Goal: Register for event/course

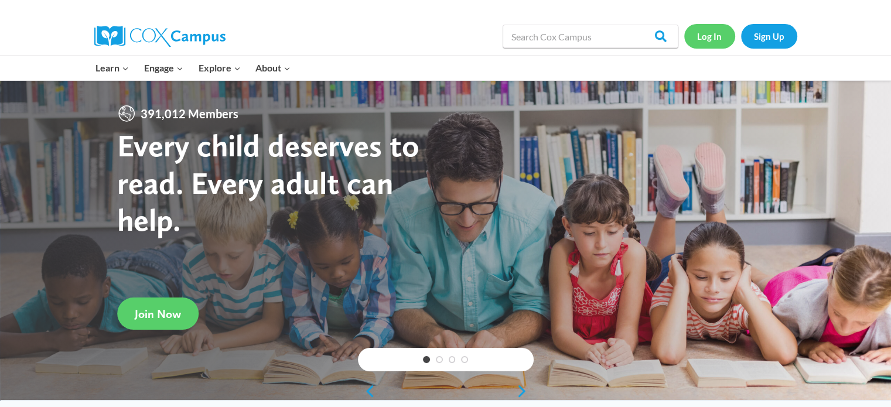
click at [700, 37] on link "Log In" at bounding box center [709, 36] width 51 height 24
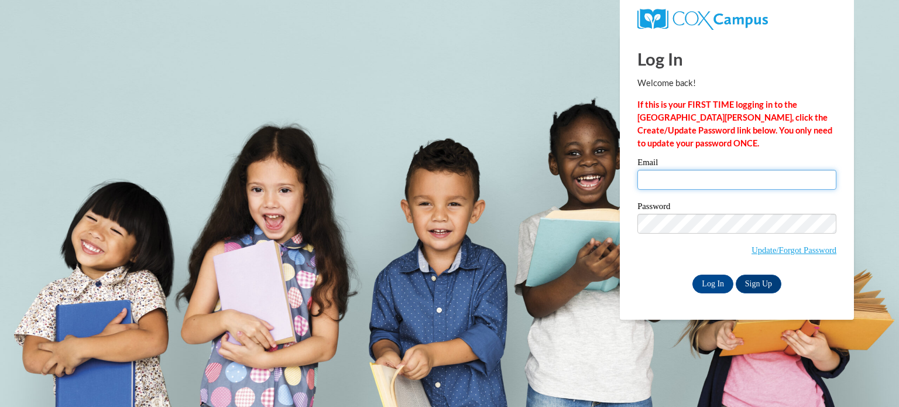
click at [660, 184] on input "Email" at bounding box center [737, 180] width 199 height 20
type input "judi.mills@ec.edu"
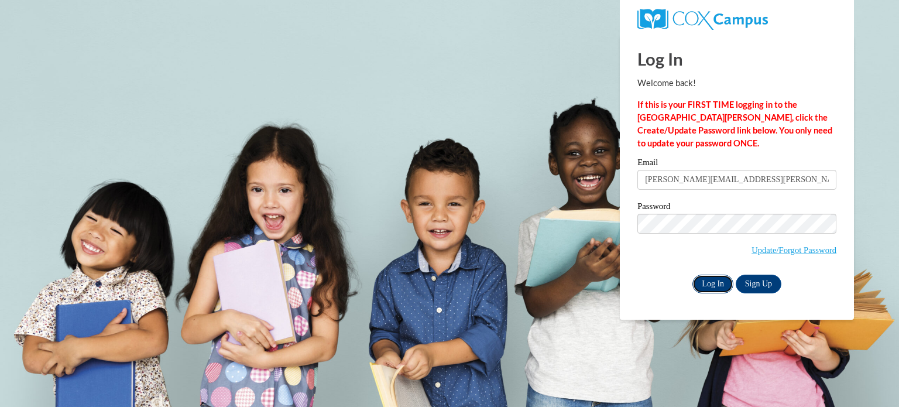
click at [703, 279] on input "Log In" at bounding box center [713, 284] width 41 height 19
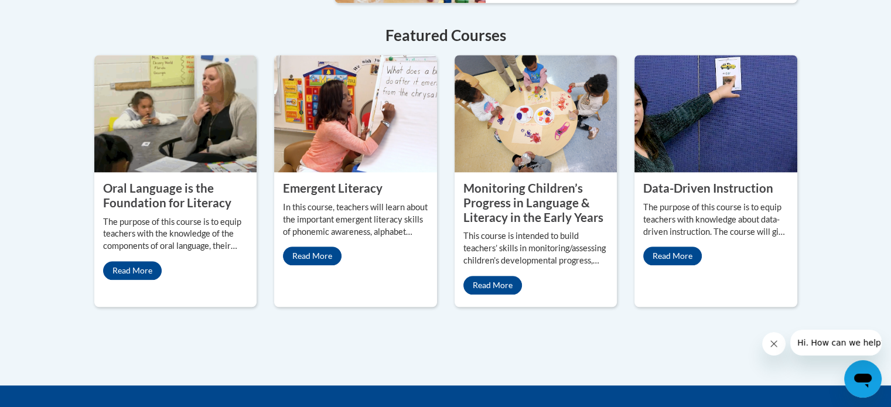
scroll to position [1018, 0]
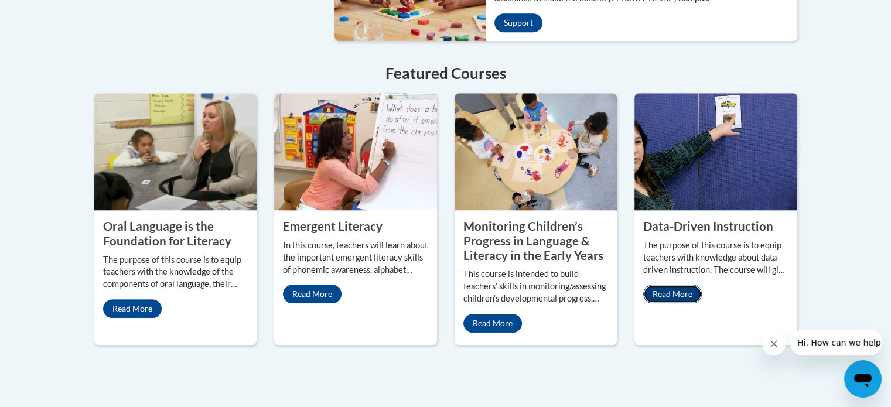
click at [669, 285] on link "Read More" at bounding box center [672, 294] width 59 height 19
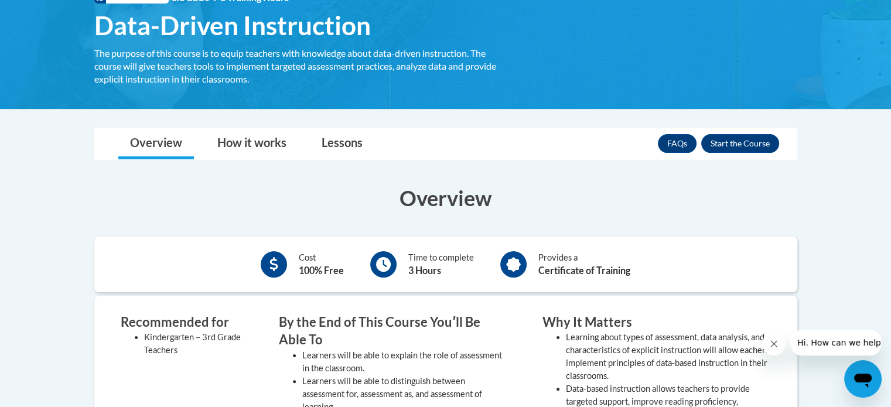
scroll to position [193, 0]
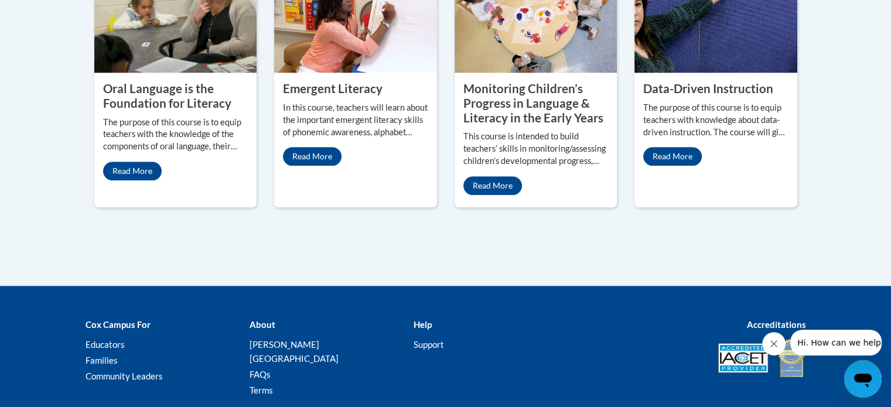
scroll to position [1160, 0]
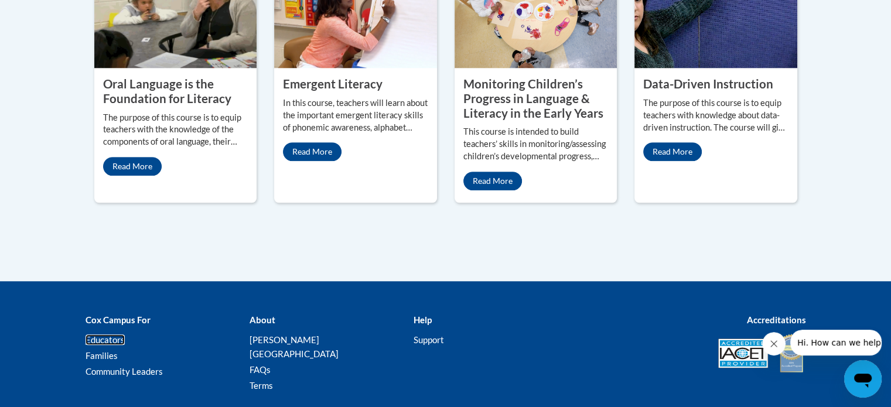
click at [116, 334] on link "Educators" at bounding box center [104, 339] width 39 height 11
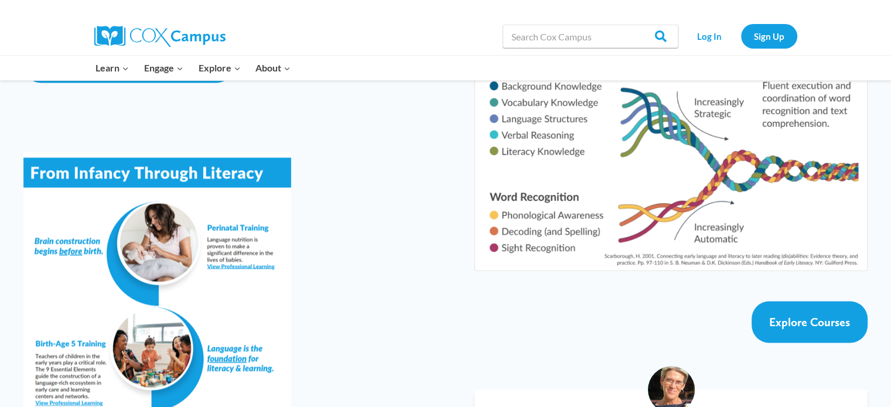
scroll to position [1960, 0]
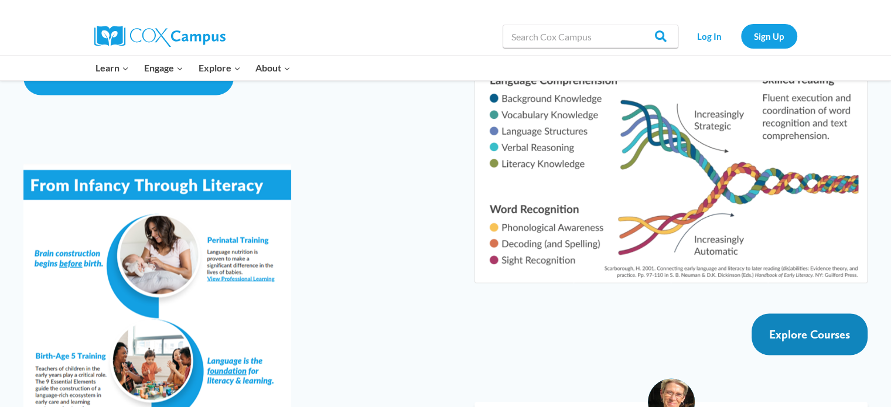
click at [773, 327] on span "Explore Courses" at bounding box center [809, 334] width 81 height 14
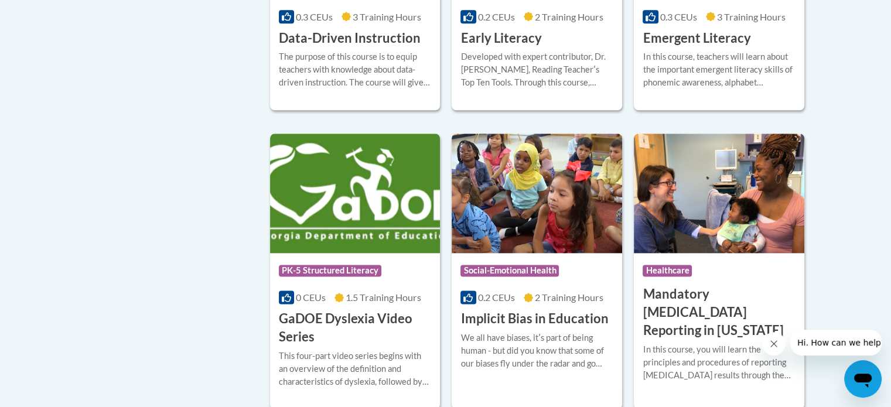
scroll to position [1423, 0]
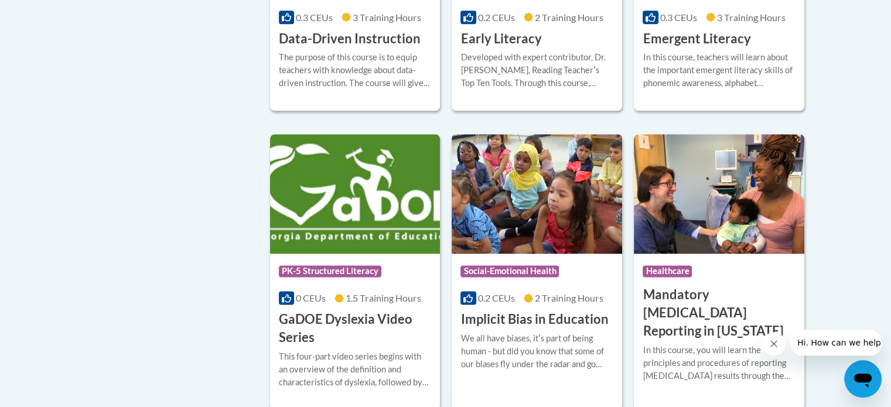
click at [514, 328] on h3 "Implicit Bias in Education" at bounding box center [534, 319] width 148 height 18
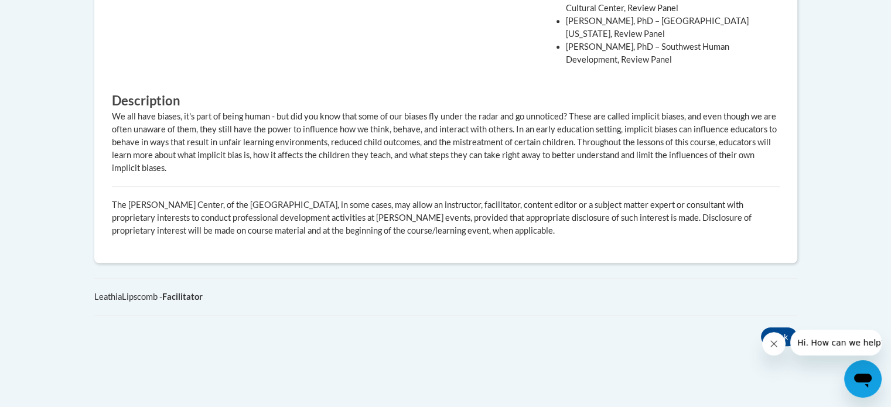
scroll to position [831, 0]
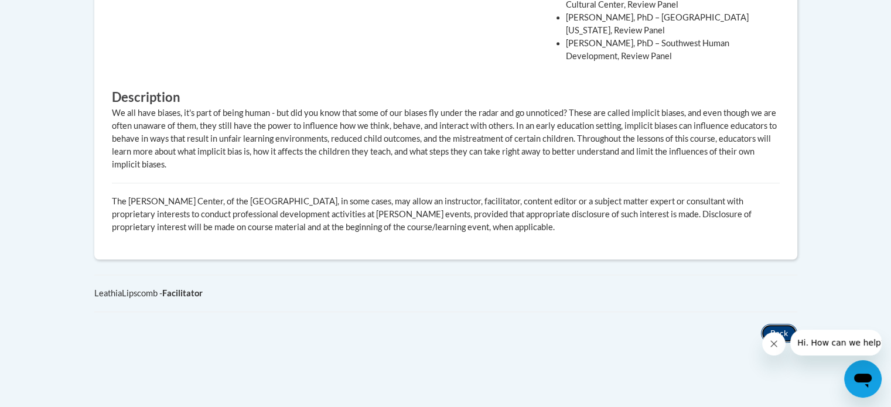
click at [779, 324] on button "Back" at bounding box center [779, 333] width 36 height 19
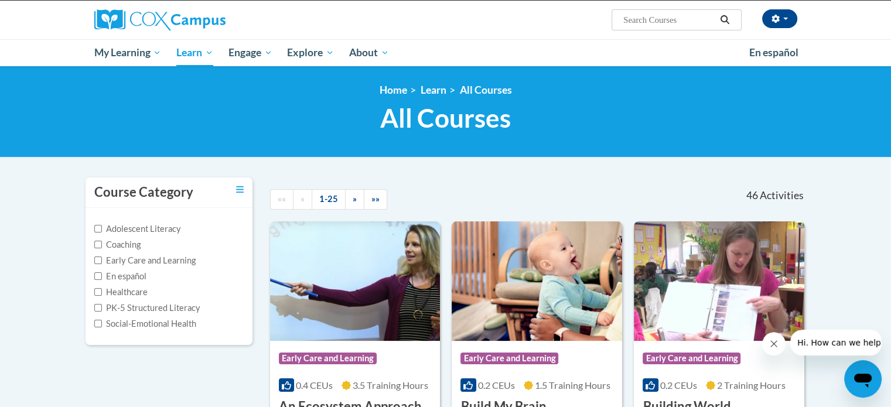
scroll to position [87, 0]
click at [100, 321] on input "Social-Emotional Health" at bounding box center [98, 324] width 8 height 8
checkbox input "true"
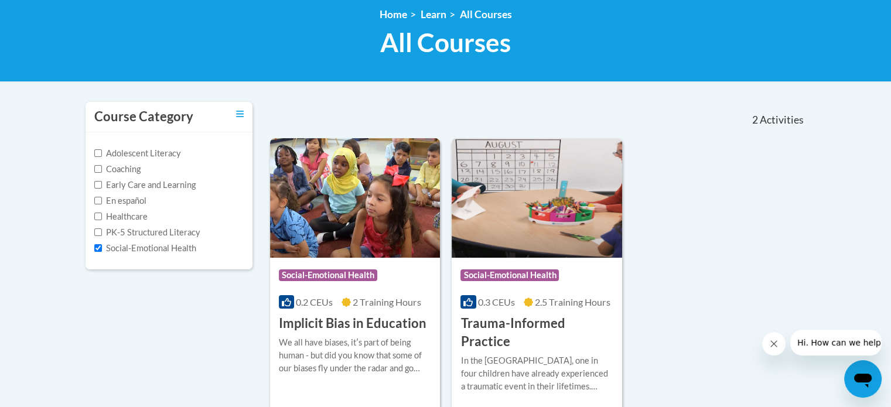
scroll to position [163, 0]
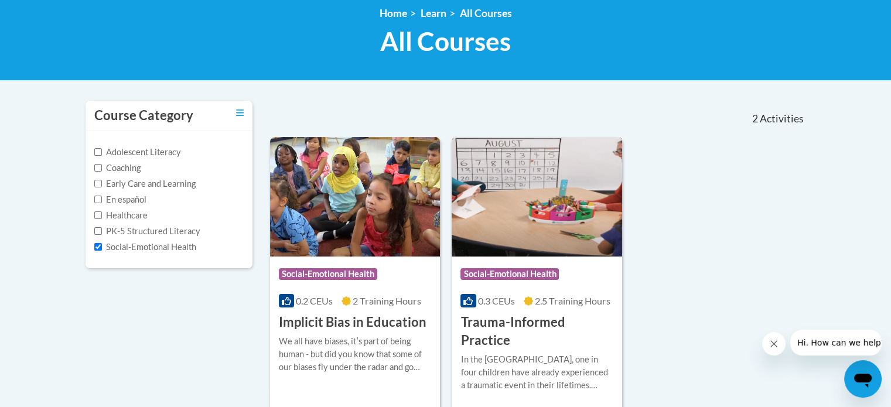
drag, startPoint x: 566, startPoint y: 330, endPoint x: 528, endPoint y: 328, distance: 38.1
click at [528, 328] on h3 "Trauma-Informed Practice" at bounding box center [536, 331] width 153 height 36
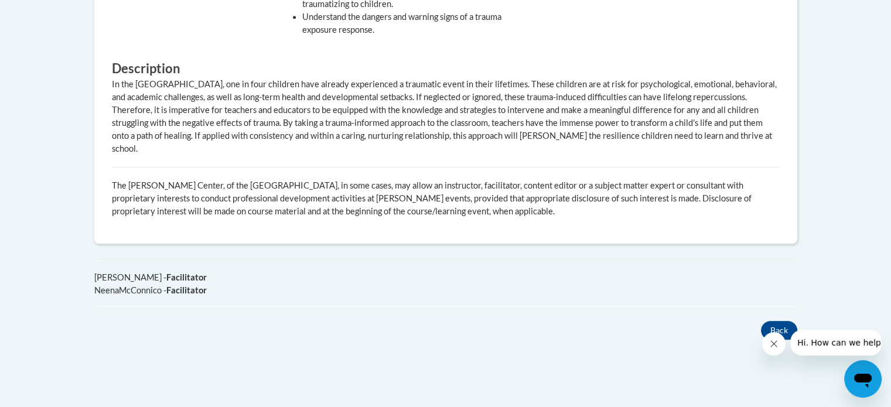
scroll to position [842, 0]
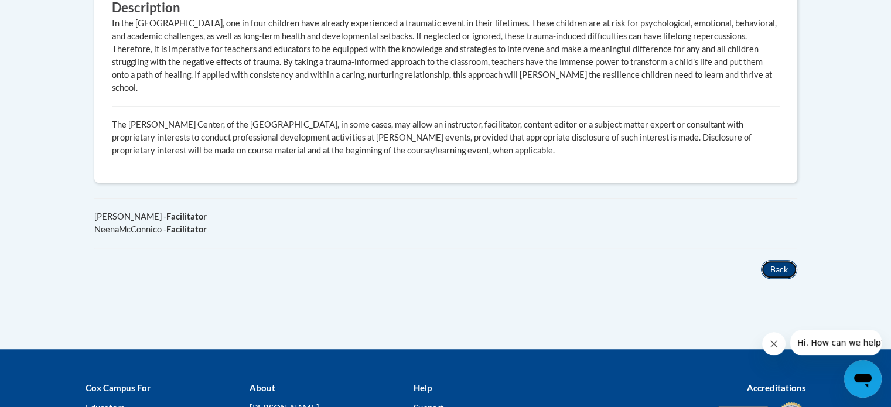
click at [779, 260] on button "Back" at bounding box center [779, 269] width 36 height 19
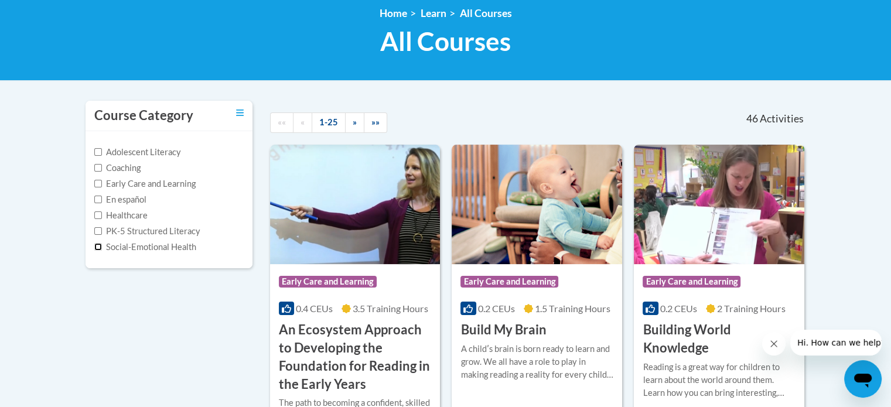
click at [98, 249] on input "Social-Emotional Health" at bounding box center [98, 247] width 8 height 8
checkbox input "true"
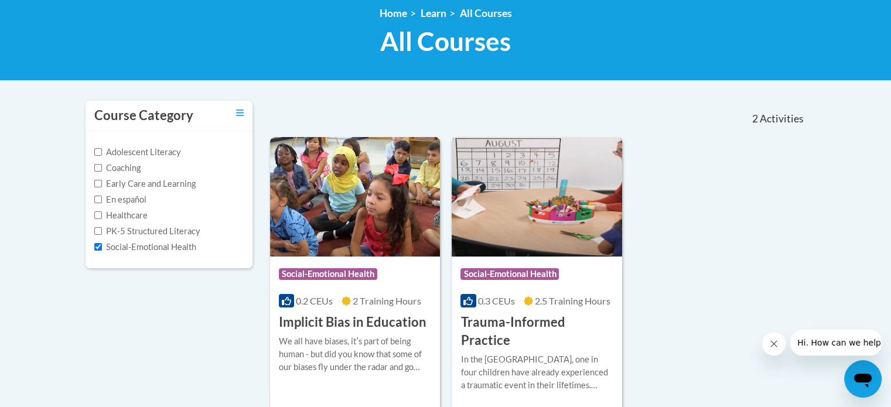
click at [520, 327] on h3 "Trauma-Informed Practice" at bounding box center [536, 331] width 153 height 36
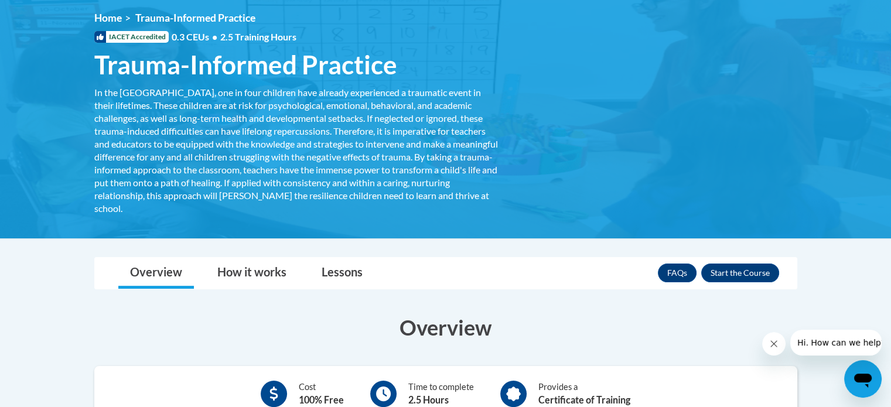
scroll to position [176, 0]
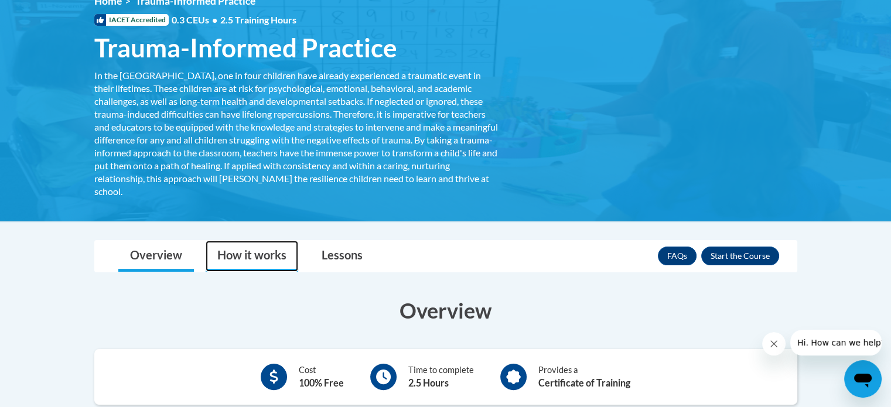
click at [259, 256] on link "How it works" at bounding box center [252, 256] width 93 height 31
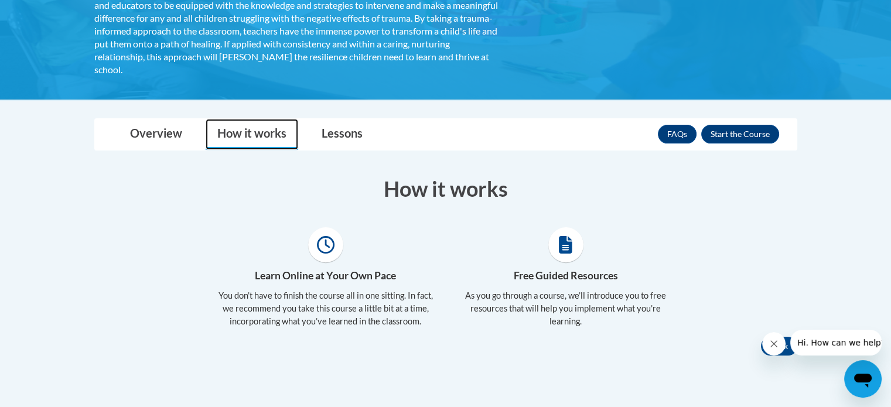
scroll to position [297, 0]
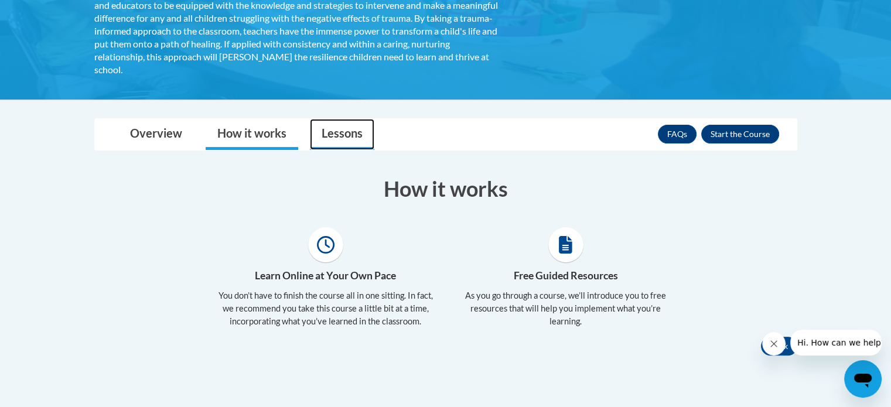
click at [350, 138] on link "Lessons" at bounding box center [342, 134] width 64 height 31
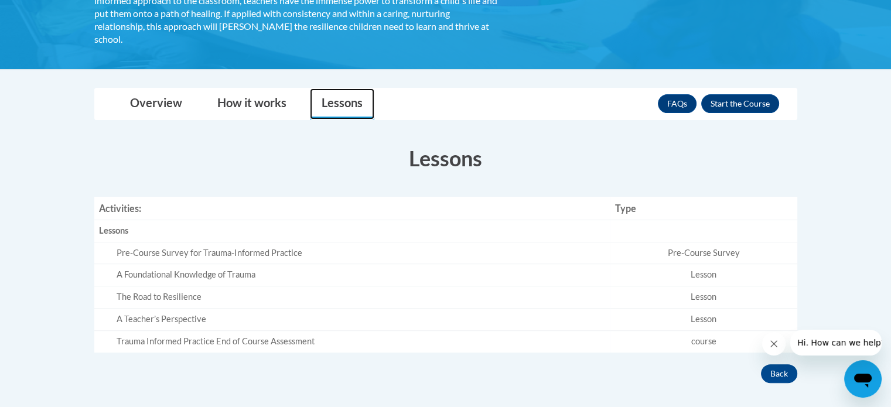
scroll to position [335, 0]
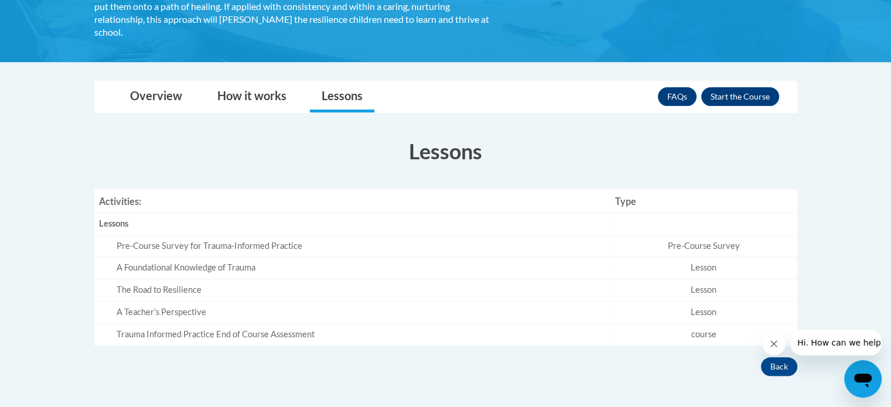
click at [193, 266] on div "A Foundational Knowledge of Trauma" at bounding box center [361, 268] width 489 height 12
click at [191, 287] on div "The Road to Resilience" at bounding box center [361, 290] width 489 height 12
click at [194, 307] on div "A Teacher’s Perspective" at bounding box center [361, 312] width 489 height 12
click at [720, 98] on button "Enroll" at bounding box center [740, 96] width 78 height 19
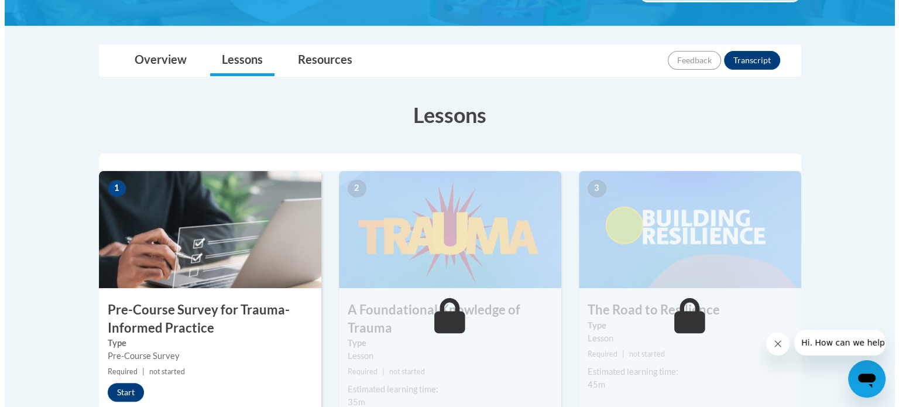
scroll to position [241, 0]
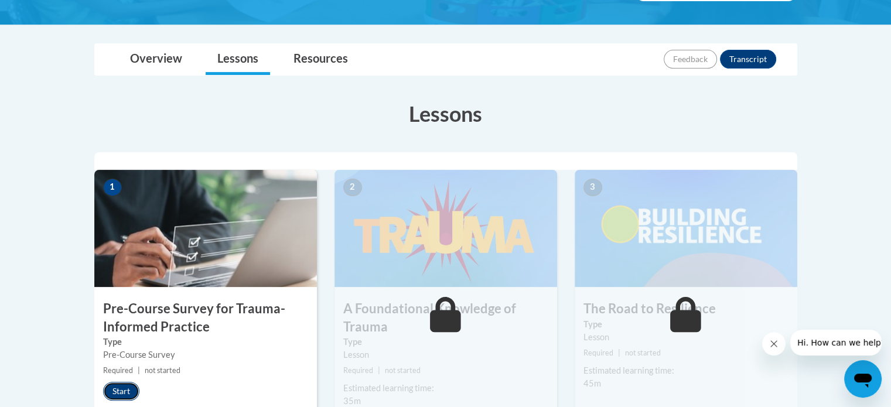
click at [120, 388] on button "Start" at bounding box center [121, 391] width 36 height 19
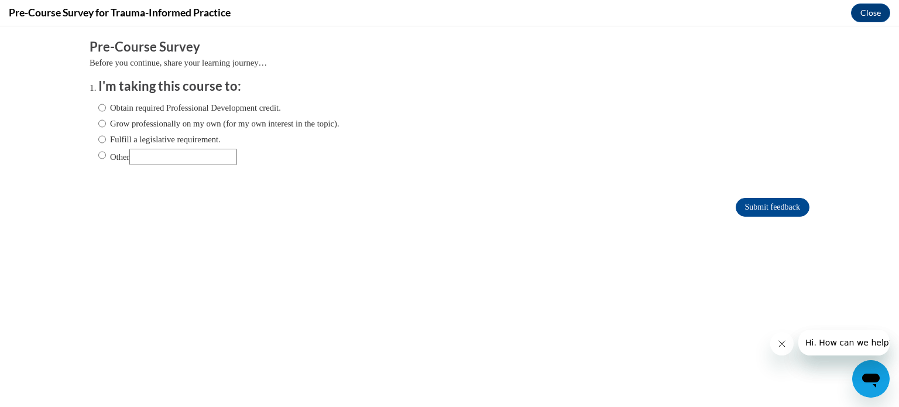
scroll to position [0, 0]
click at [98, 126] on input "Grow professionally on my own (for my own interest in the topic)." at bounding box center [102, 123] width 8 height 13
radio input "true"
click at [748, 204] on input "Submit feedback" at bounding box center [773, 207] width 74 height 19
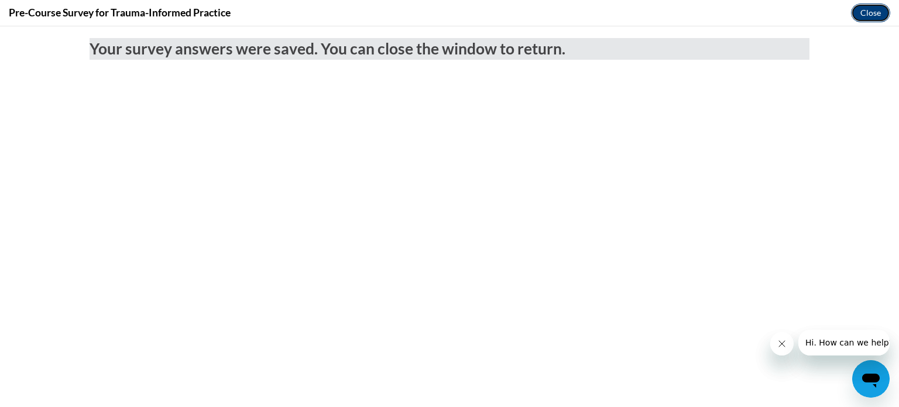
click at [864, 9] on button "Close" at bounding box center [870, 13] width 39 height 19
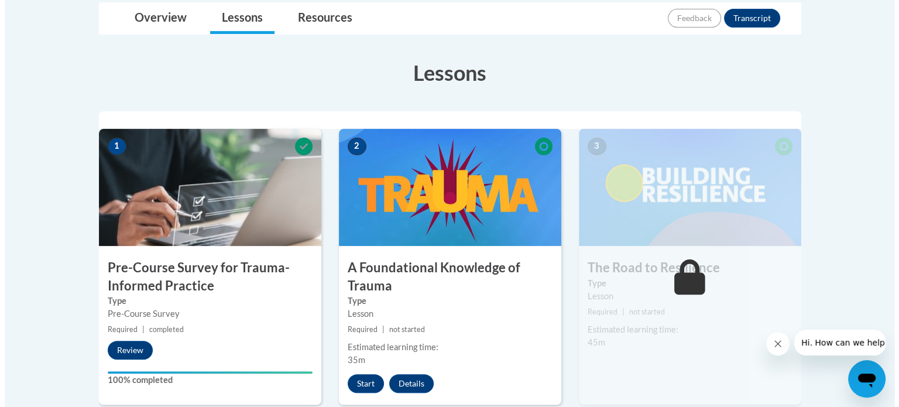
scroll to position [293, 0]
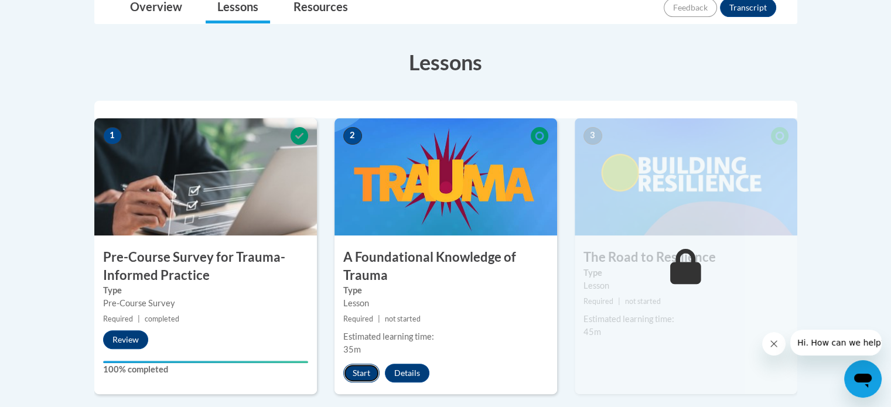
click at [368, 367] on button "Start" at bounding box center [361, 373] width 36 height 19
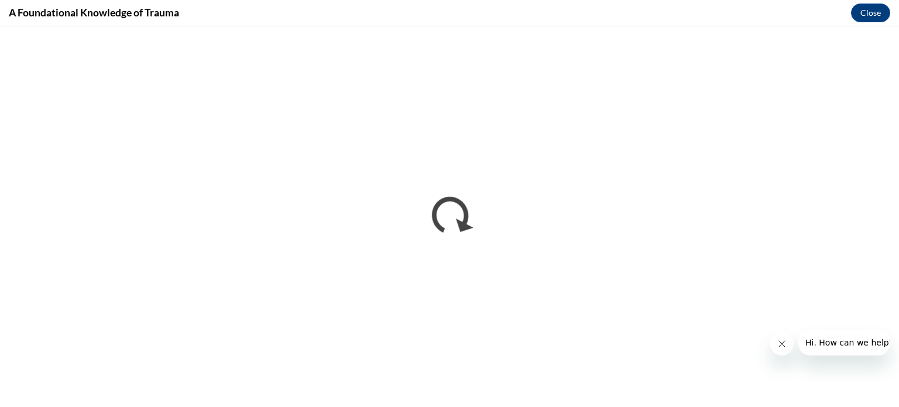
scroll to position [0, 0]
